Goal: Task Accomplishment & Management: Manage account settings

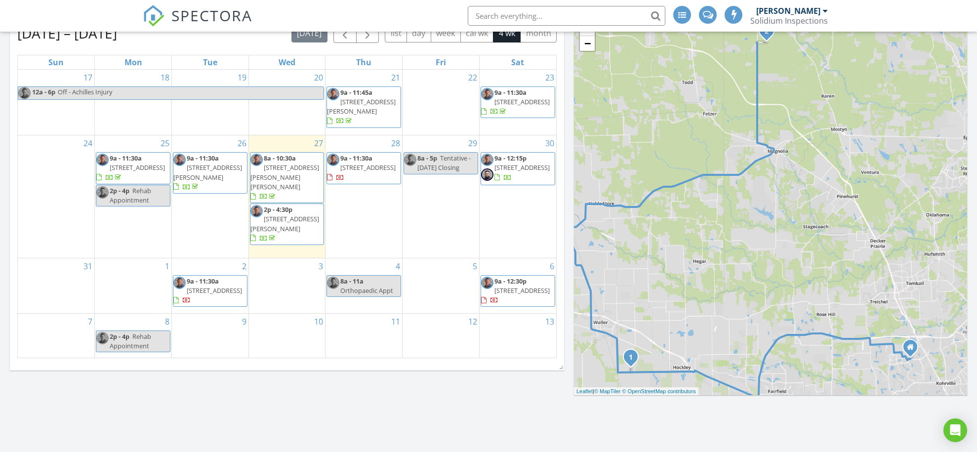
scroll to position [850, 977]
drag, startPoint x: 280, startPoint y: 424, endPoint x: 282, endPoint y: 413, distance: 11.3
click at [279, 424] on div "Today All Inspectors 8:00 am 17243 King Eider Rd, Waller, TX 77484 Tom McCabe 3…" at bounding box center [488, 177] width 977 height 849
click at [284, 214] on span "25203 Balmorhea Wy, Montgomery 77316" at bounding box center [284, 223] width 69 height 18
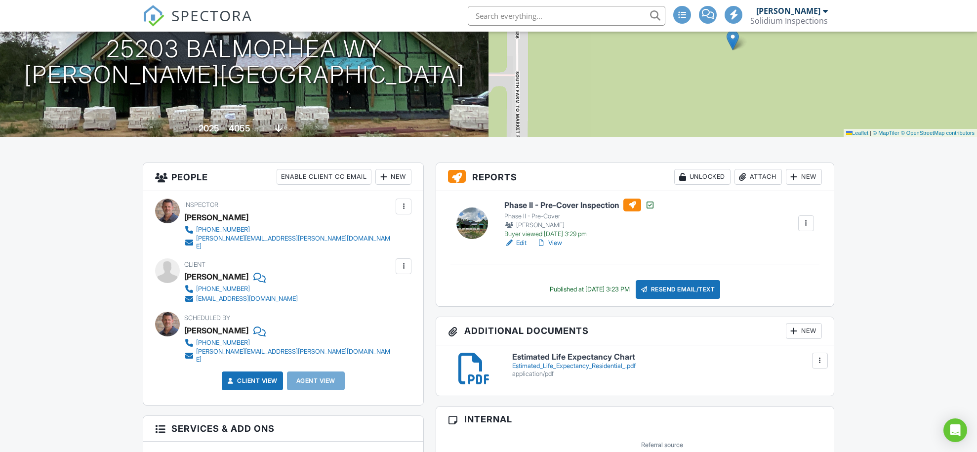
click at [765, 282] on div "Phase II - Pre-Cover Inspection Phase II - Pre-Cover Tom McCabe Buyer viewed 08…" at bounding box center [635, 248] width 398 height 115
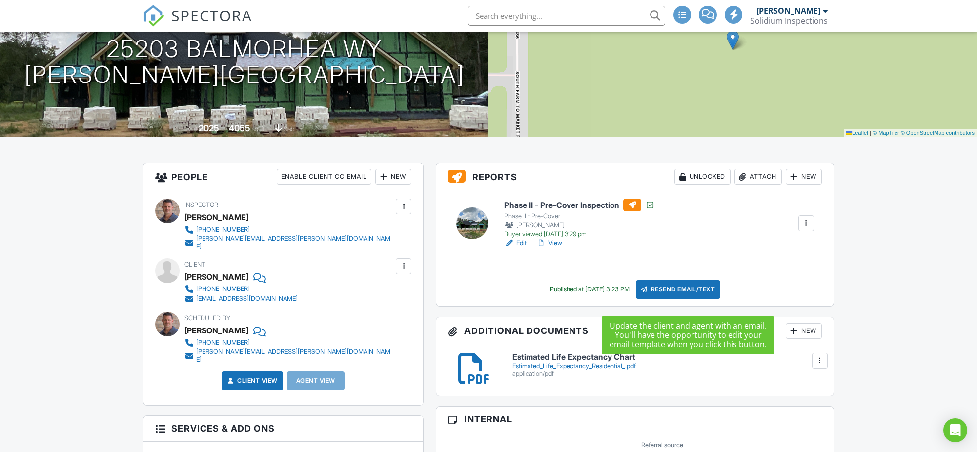
click at [682, 299] on div "Resend Email/Text" at bounding box center [678, 289] width 85 height 19
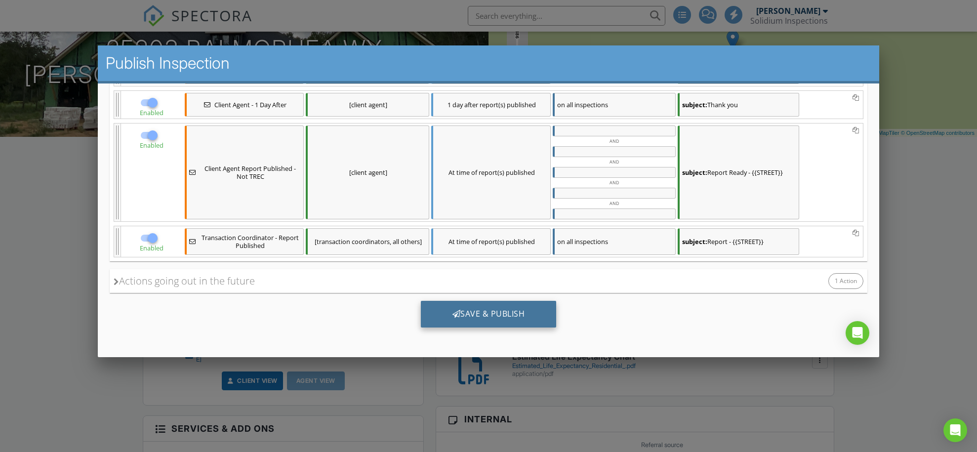
scroll to position [271, 0]
click at [495, 308] on div "Save & Publish" at bounding box center [488, 313] width 136 height 27
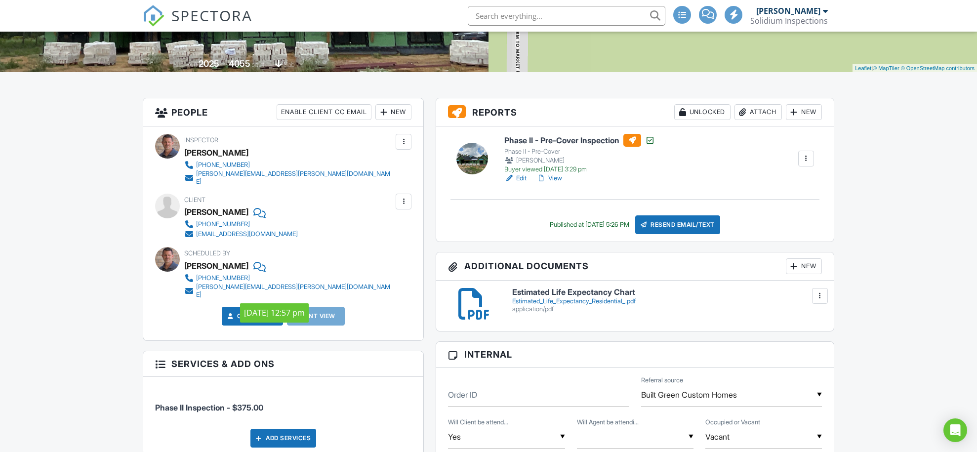
scroll to position [192, 0]
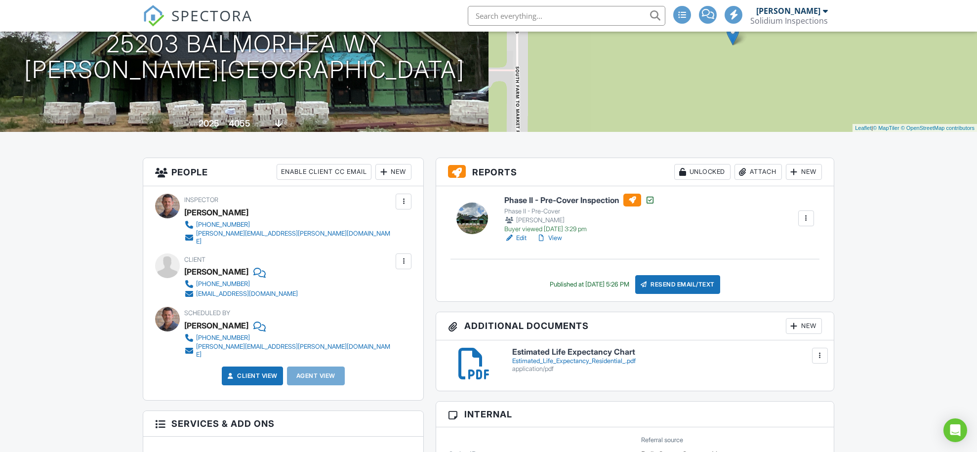
scroll to position [139, 0]
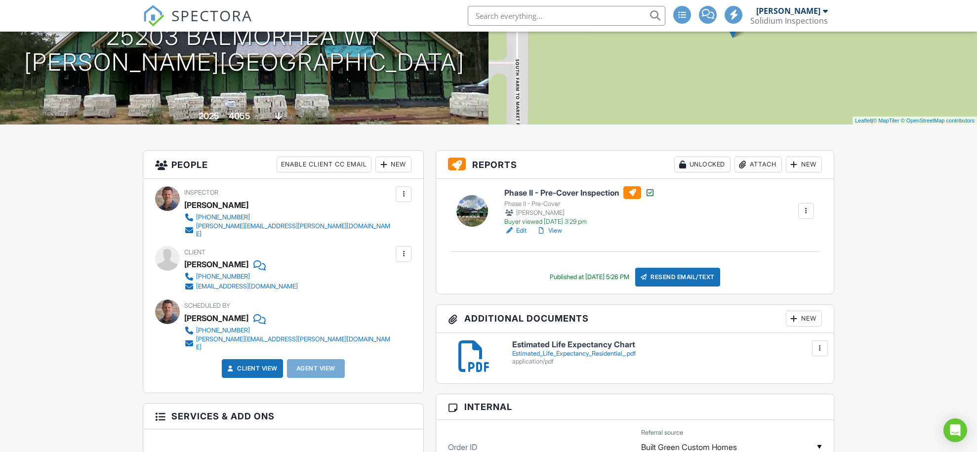
click at [405, 259] on div at bounding box center [404, 254] width 10 height 10
click at [394, 288] on li "Edit" at bounding box center [387, 284] width 37 height 25
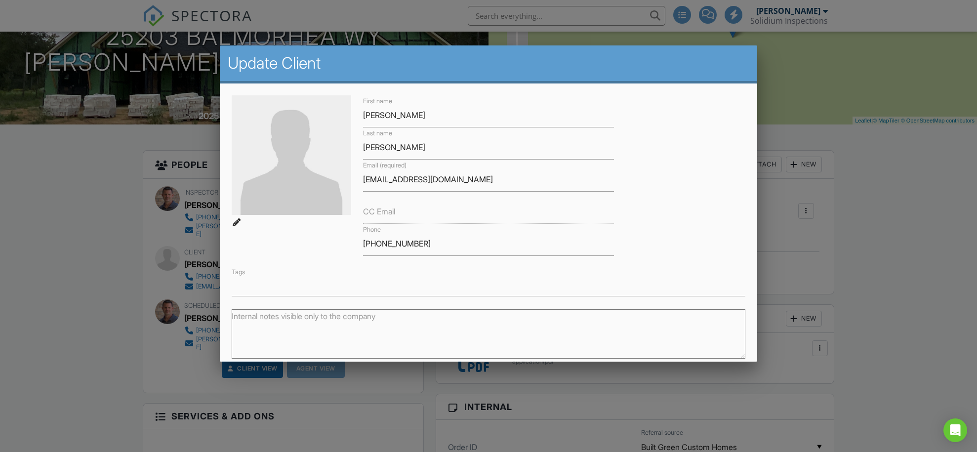
click at [384, 211] on label "CC Email" at bounding box center [379, 210] width 32 height 11
click at [364, 209] on label "CC Email" at bounding box center [379, 210] width 32 height 11
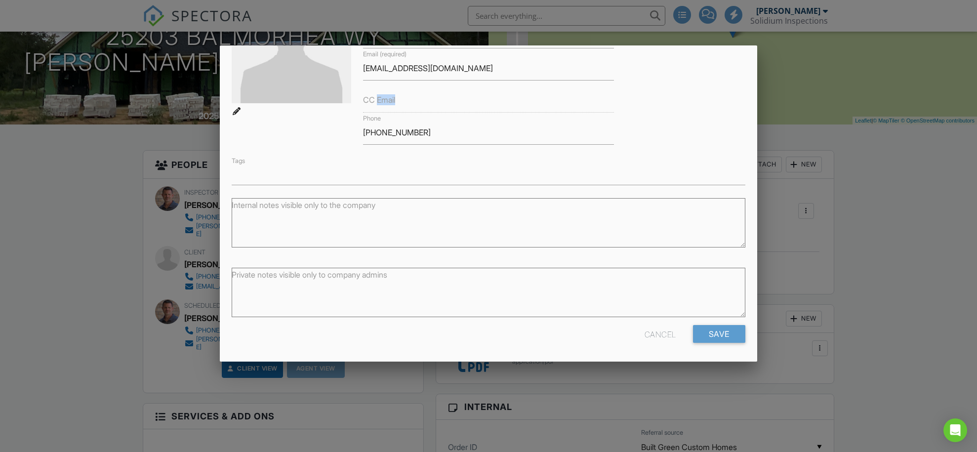
scroll to position [111, 0]
click at [656, 329] on div "Cancel" at bounding box center [660, 334] width 32 height 18
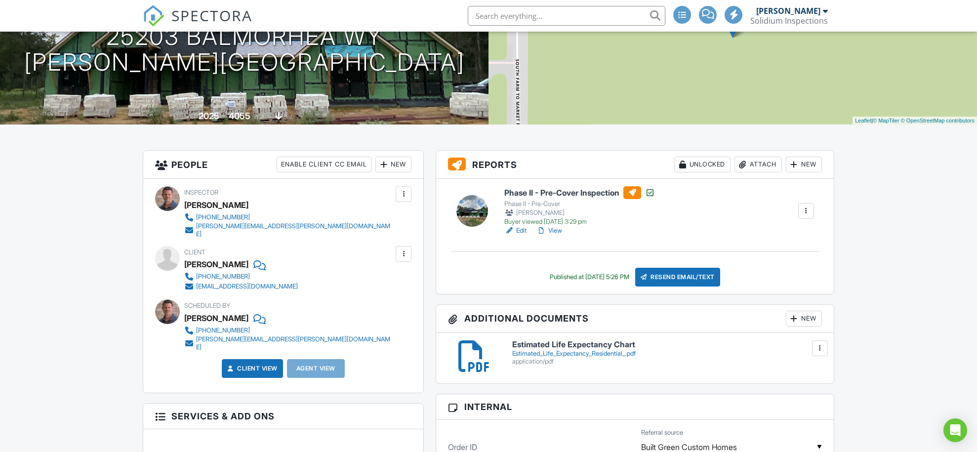
click at [404, 258] on div at bounding box center [404, 254] width 10 height 10
click at [388, 288] on li "Edit" at bounding box center [387, 284] width 37 height 25
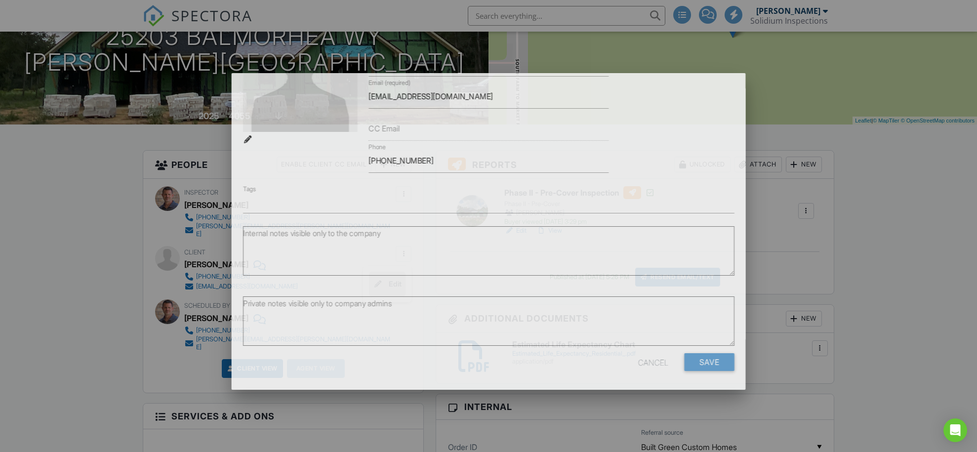
scroll to position [0, 0]
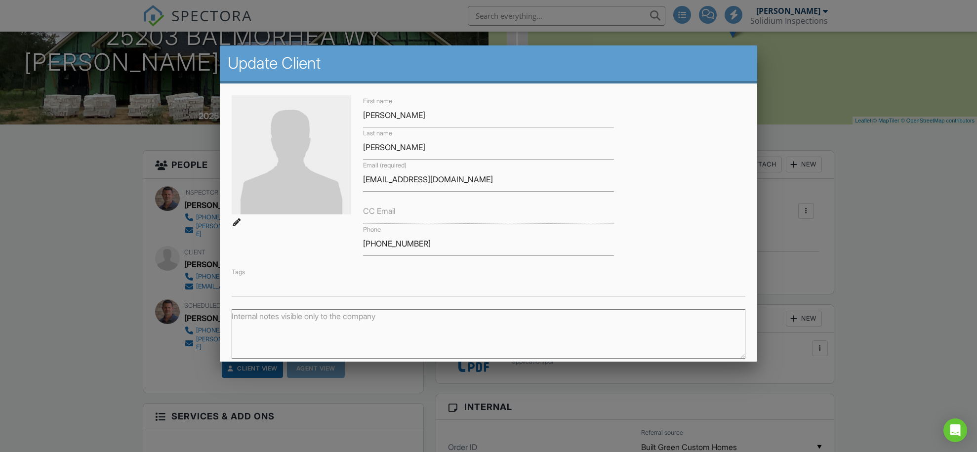
click at [366, 208] on label "CC Email" at bounding box center [379, 210] width 32 height 11
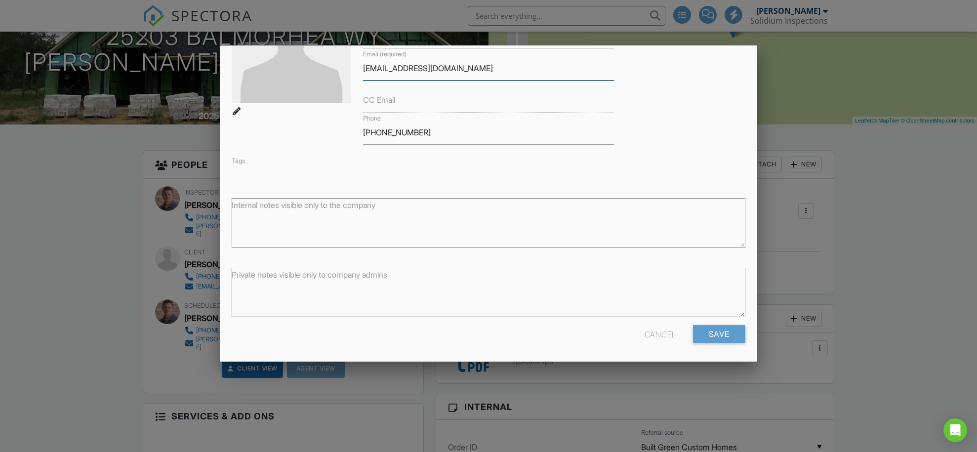
scroll to position [111, 0]
click at [664, 333] on div "Cancel" at bounding box center [660, 334] width 32 height 18
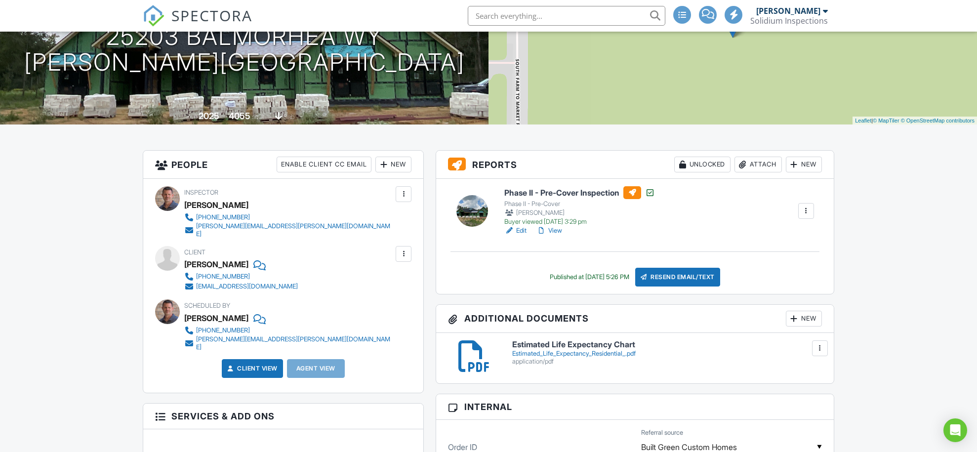
click at [402, 259] on div at bounding box center [404, 254] width 10 height 10
click at [385, 288] on li "Edit" at bounding box center [387, 284] width 37 height 25
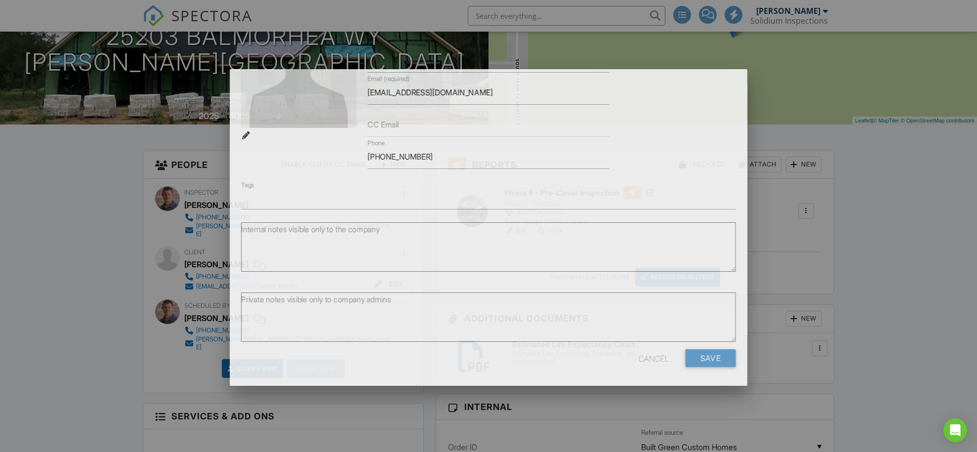
scroll to position [0, 0]
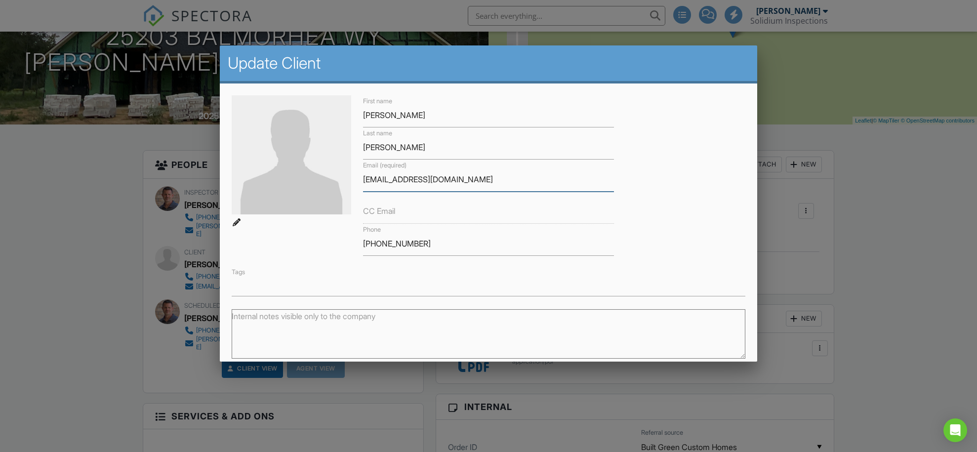
drag, startPoint x: 438, startPoint y: 181, endPoint x: 333, endPoint y: 178, distance: 104.7
click at [333, 178] on div "First name Kevin Last name Carley Email (required) sacarley@att.net CC Email Ph…" at bounding box center [488, 195] width 525 height 201
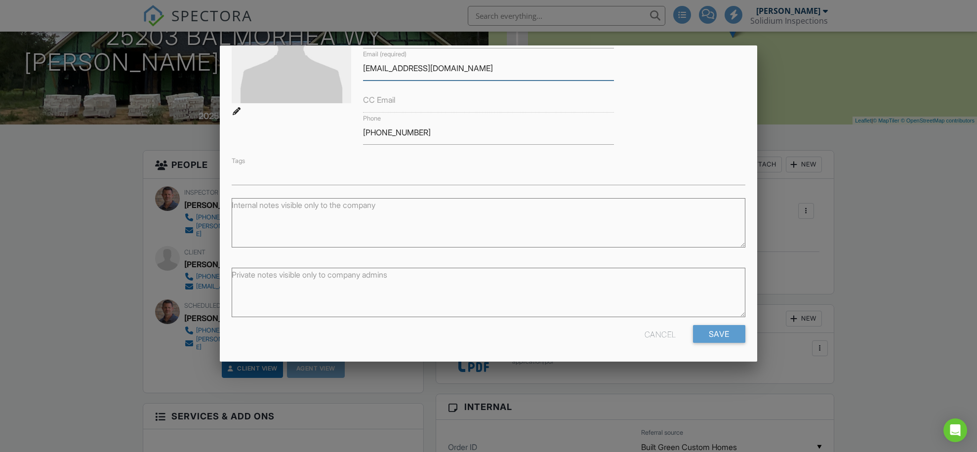
scroll to position [111, 0]
type input "krcarley@att.net"
click at [723, 335] on input "Save" at bounding box center [719, 334] width 52 height 18
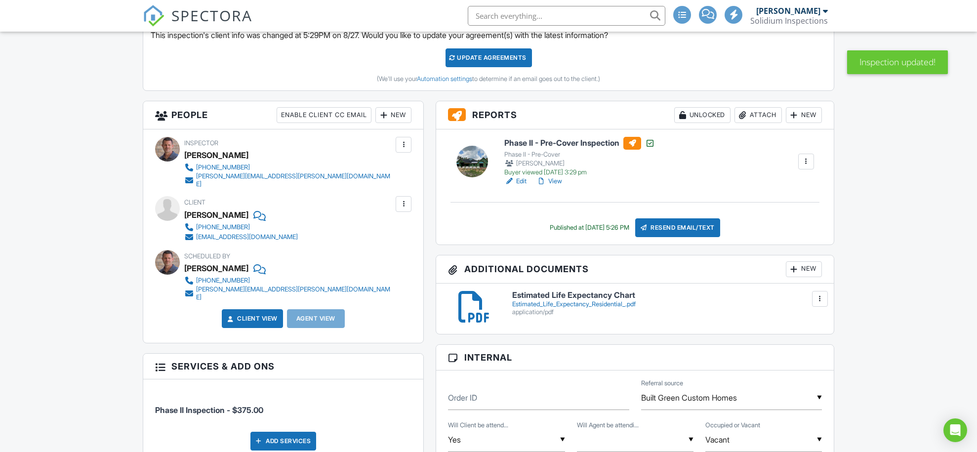
click at [693, 231] on div "Resend Email/Text" at bounding box center [677, 227] width 85 height 19
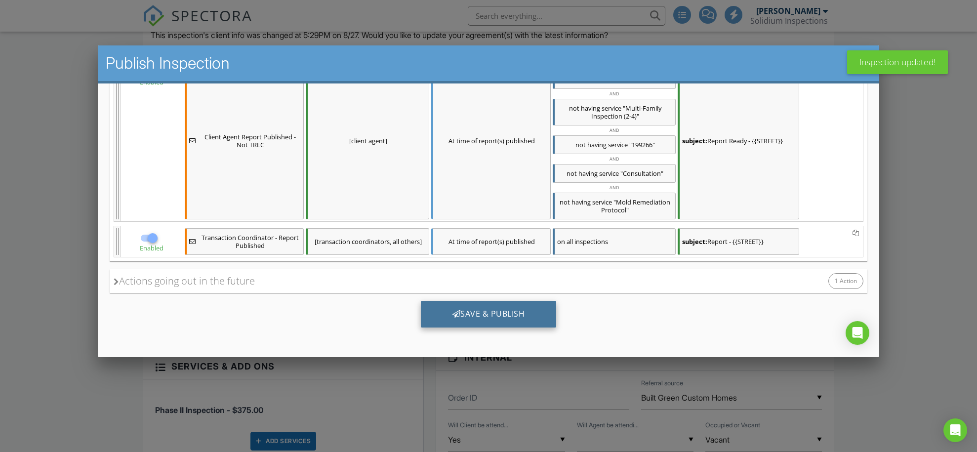
scroll to position [381, 0]
click at [499, 315] on div "Save & Publish" at bounding box center [488, 313] width 136 height 27
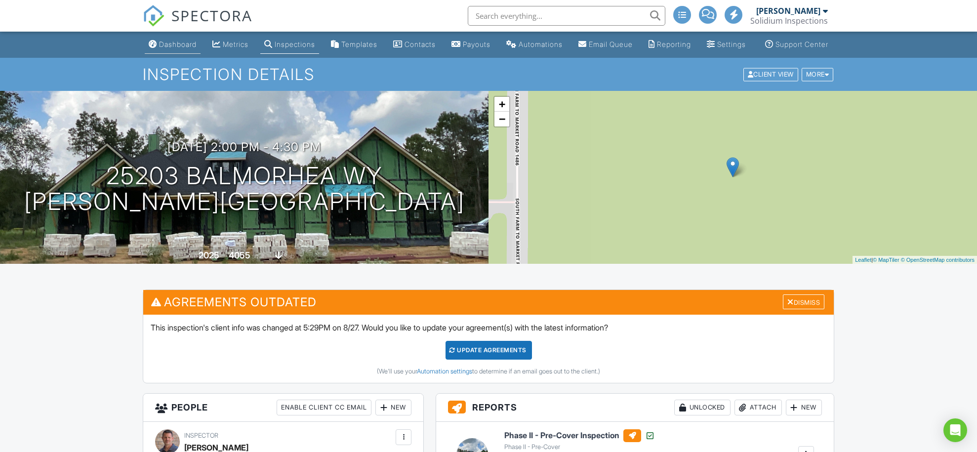
click at [159, 48] on div "Dashboard" at bounding box center [178, 44] width 38 height 8
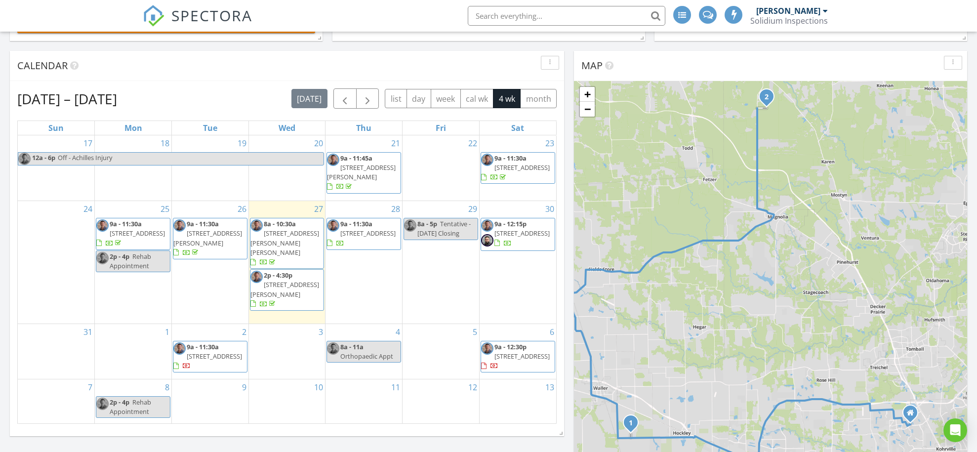
scroll to position [319, 0]
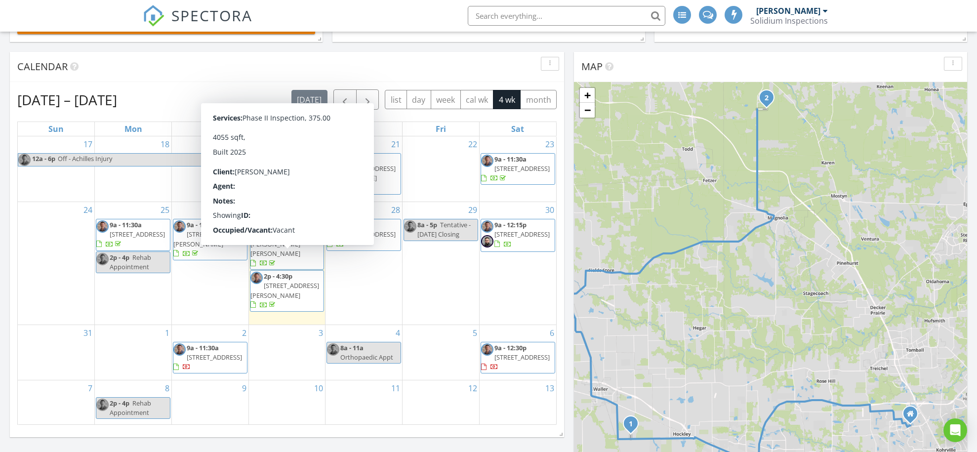
click at [293, 281] on span "[STREET_ADDRESS][PERSON_NAME]" at bounding box center [284, 290] width 69 height 18
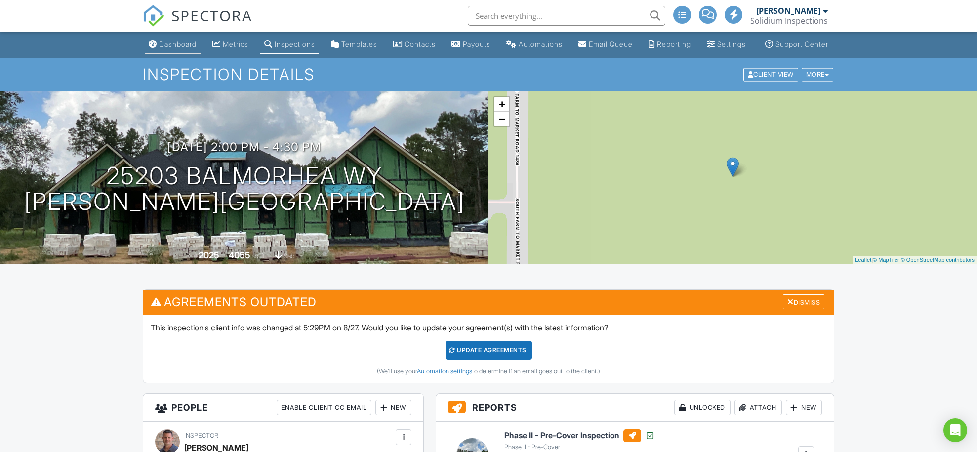
click at [160, 48] on div "Dashboard" at bounding box center [178, 44] width 38 height 8
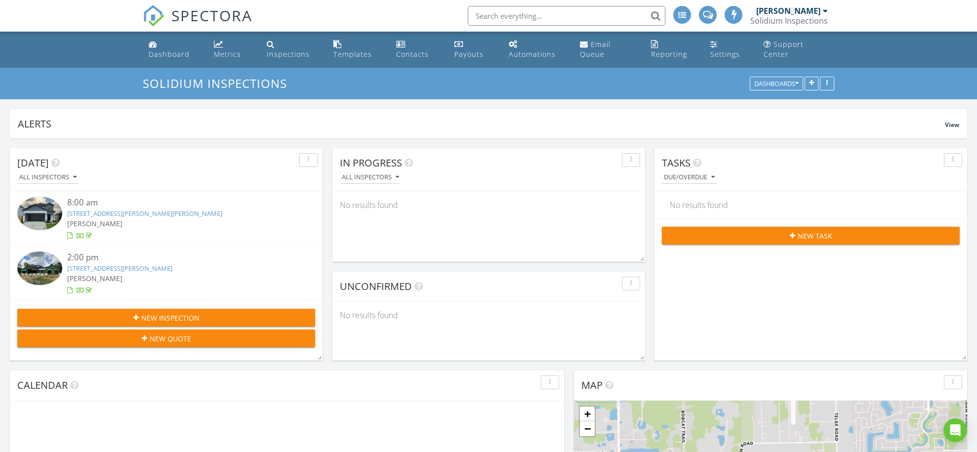
scroll to position [850, 977]
